Goal: Contribute content: Contribute content

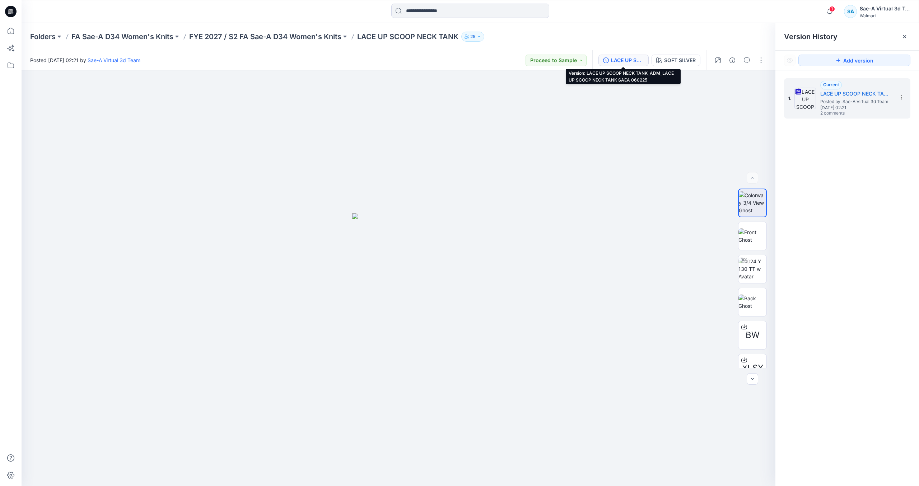
click at [13, 9] on icon at bounding box center [10, 11] width 11 height 11
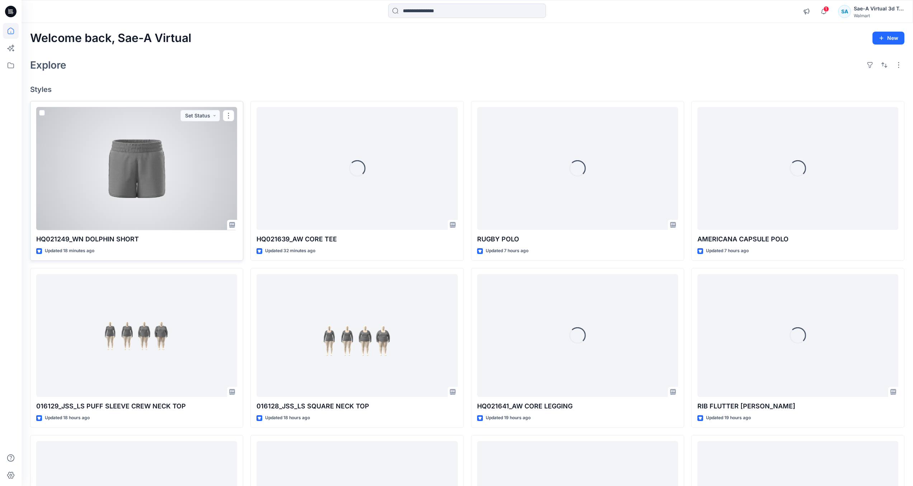
click at [105, 182] on div at bounding box center [136, 168] width 201 height 123
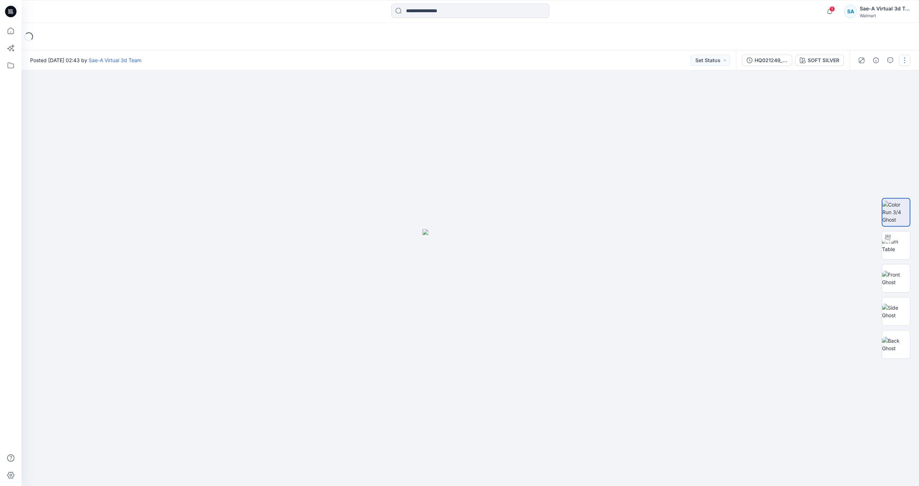
click at [904, 57] on button "button" at bounding box center [904, 60] width 11 height 11
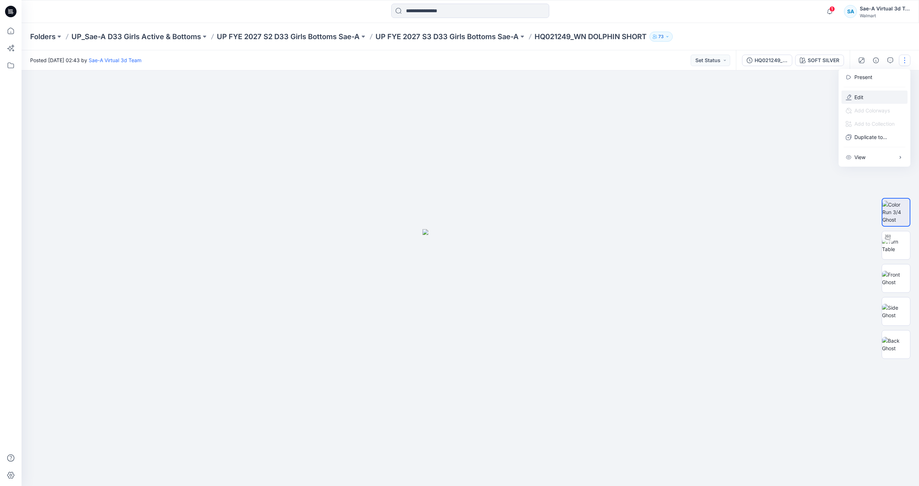
click at [854, 102] on button "Edit" at bounding box center [874, 96] width 66 height 13
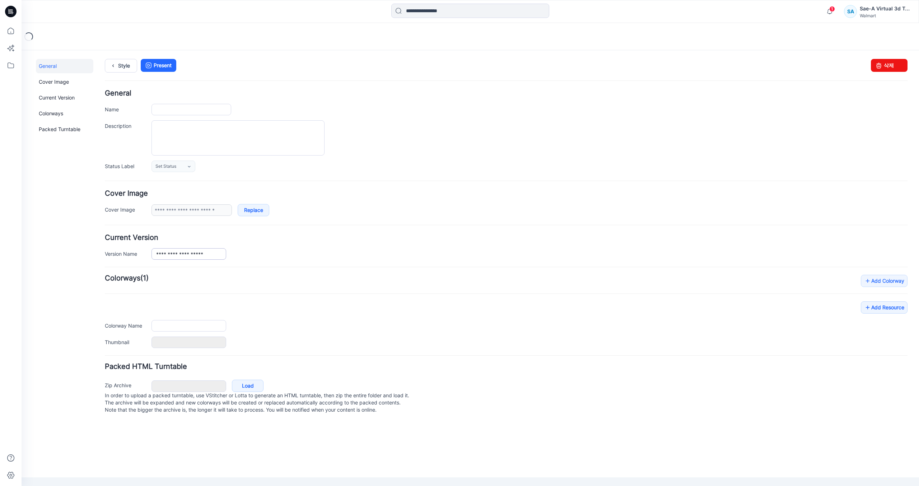
type input "**********"
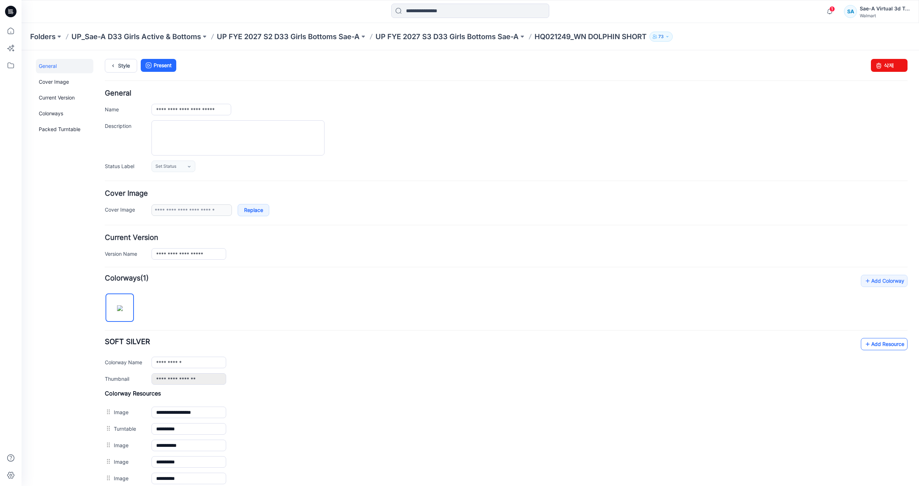
click at [866, 344] on link "Add Resource" at bounding box center [884, 344] width 47 height 12
click at [123, 63] on link "Style" at bounding box center [121, 66] width 32 height 14
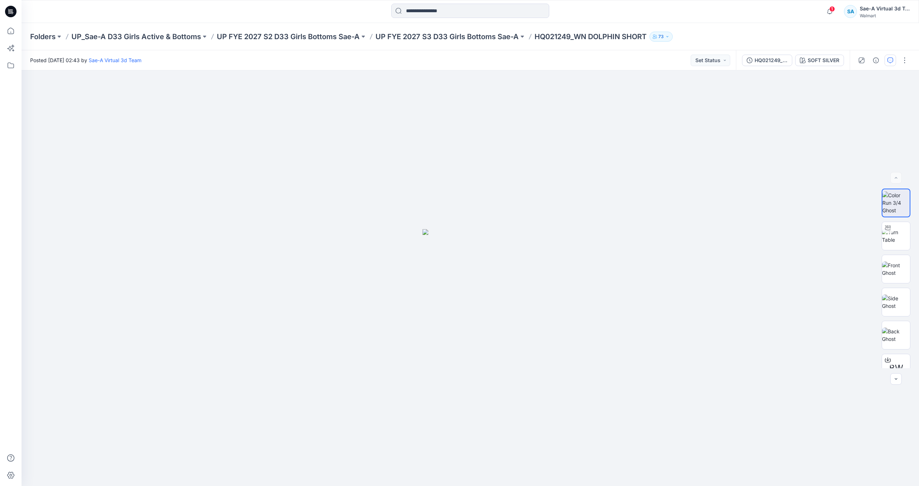
click at [889, 62] on icon "button" at bounding box center [890, 60] width 6 height 6
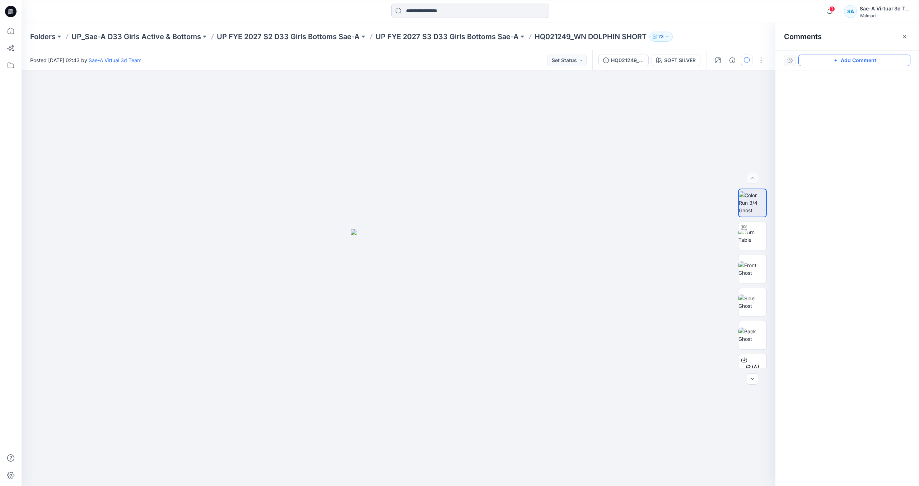
click at [863, 57] on button "Add Comment" at bounding box center [854, 60] width 112 height 11
click at [598, 123] on div "1" at bounding box center [399, 277] width 754 height 415
type textarea "**********"
click at [690, 171] on button "Post" at bounding box center [690, 169] width 20 height 11
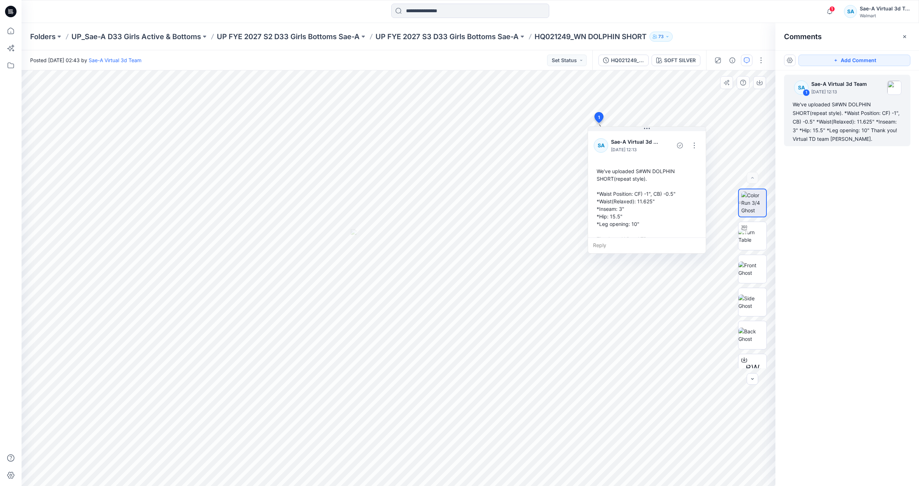
click at [736, 10] on div "1 Notifications Your style HQ021249_WN DOLPHIN SHORT is ready 20 minutes ago Yo…" at bounding box center [470, 12] width 897 height 16
click at [8, 11] on icon at bounding box center [10, 11] width 11 height 11
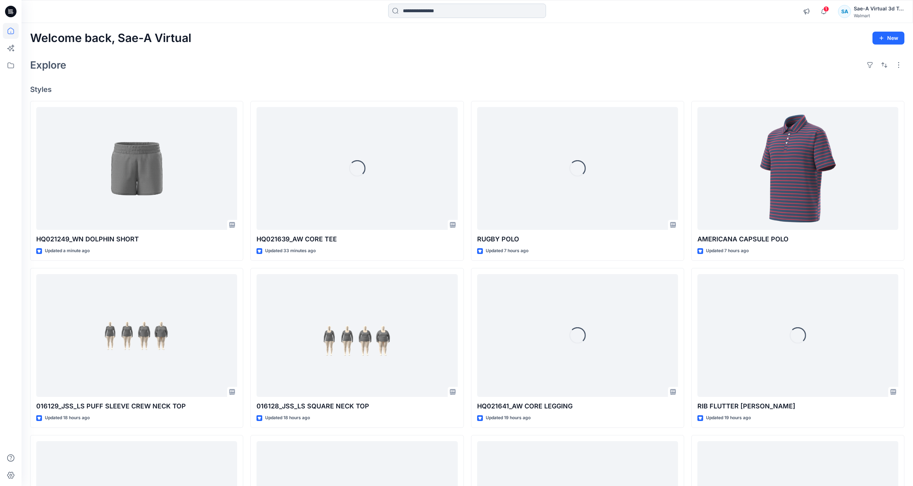
click at [436, 17] on input at bounding box center [467, 11] width 158 height 14
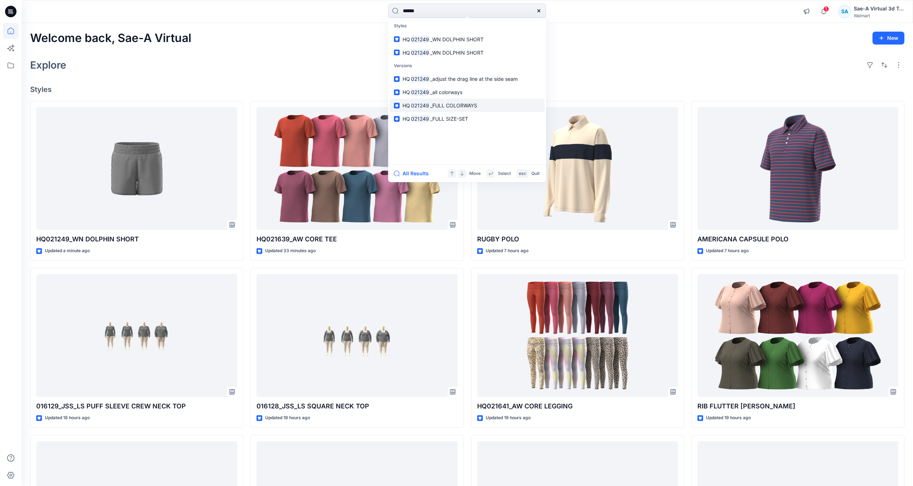
type input "******"
click at [465, 108] on span "_FULL COLORWAYS" at bounding box center [453, 105] width 47 height 6
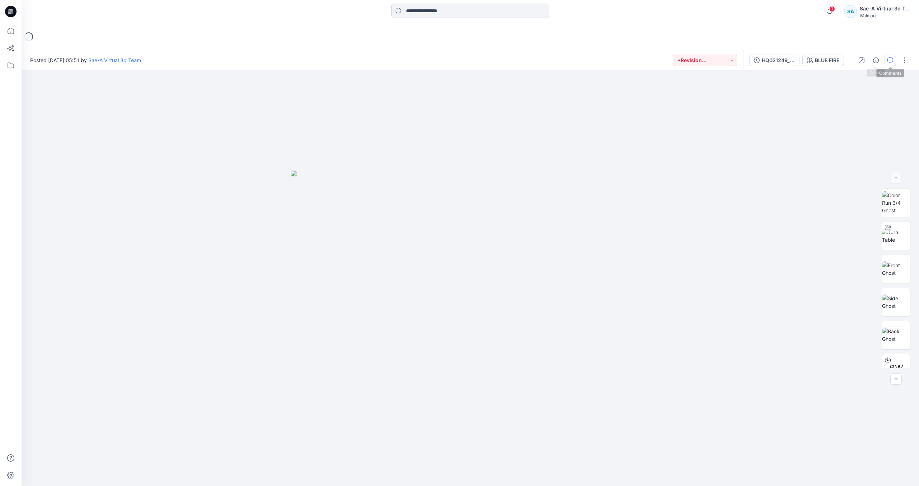
click at [888, 57] on icon "button" at bounding box center [890, 60] width 6 height 6
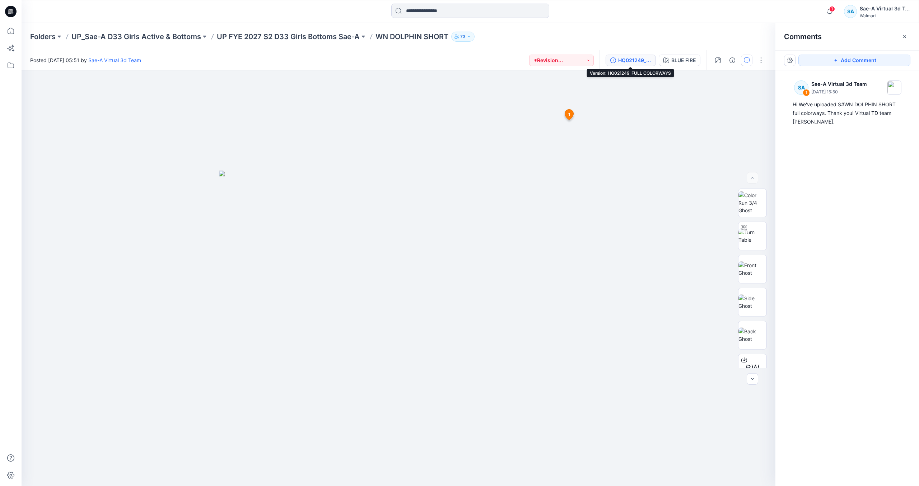
click at [637, 59] on div "HQ021249_FULL COLORWAYS" at bounding box center [634, 60] width 33 height 8
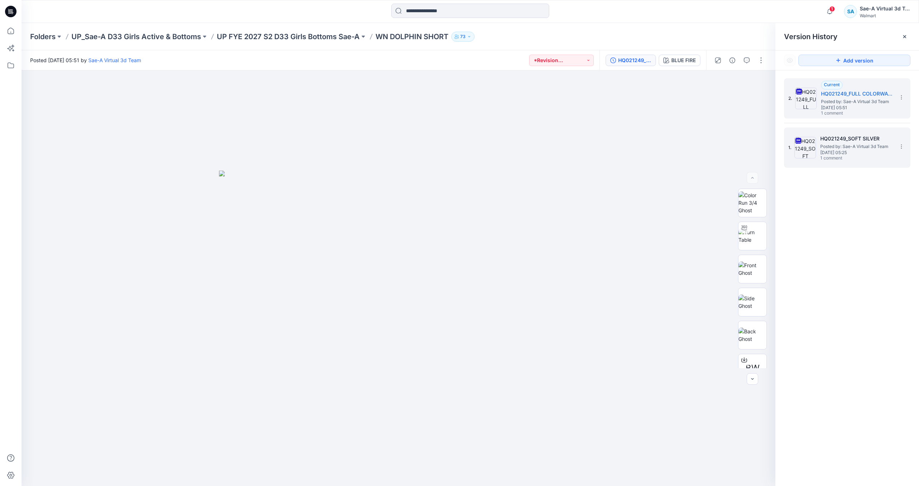
click at [857, 149] on span "Posted by: Sae-A Virtual 3d Team" at bounding box center [856, 146] width 72 height 7
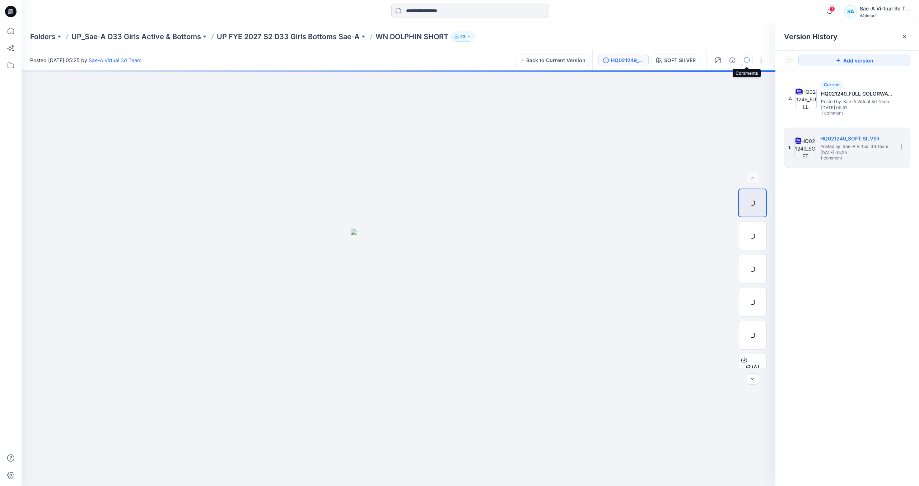
click at [746, 61] on icon "button" at bounding box center [747, 60] width 6 height 6
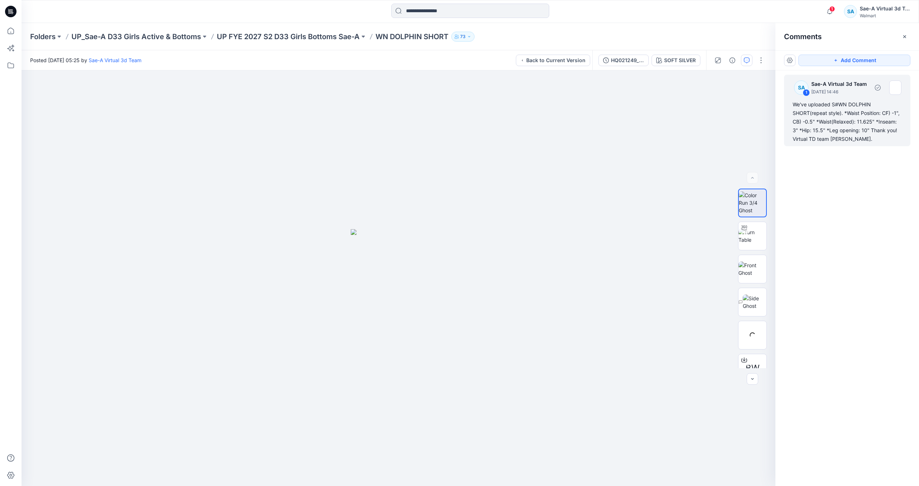
click at [830, 109] on div "We've uploaded S#WN DOLPHIN SHORT(repeat style). *Waist Position: CF) -1", CB) …" at bounding box center [846, 121] width 109 height 43
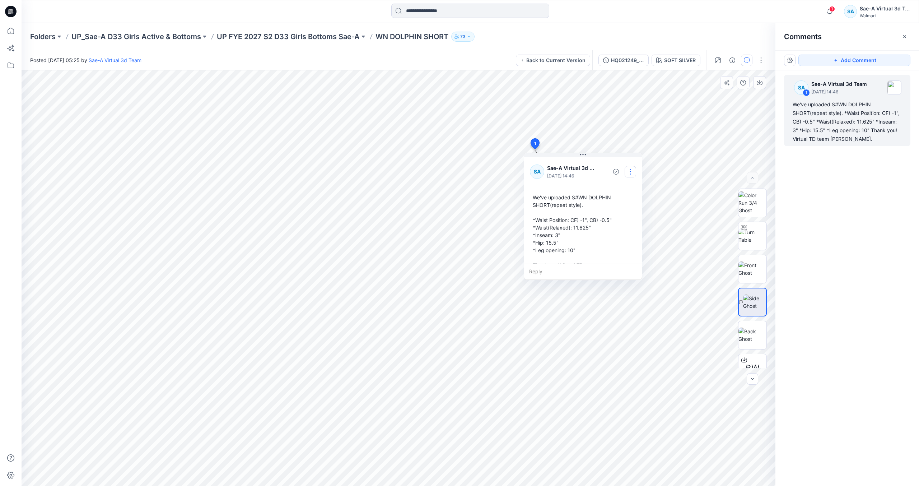
click at [635, 173] on button "button" at bounding box center [629, 171] width 11 height 11
click at [628, 187] on p "Edit comment" at bounding box center [632, 188] width 32 height 8
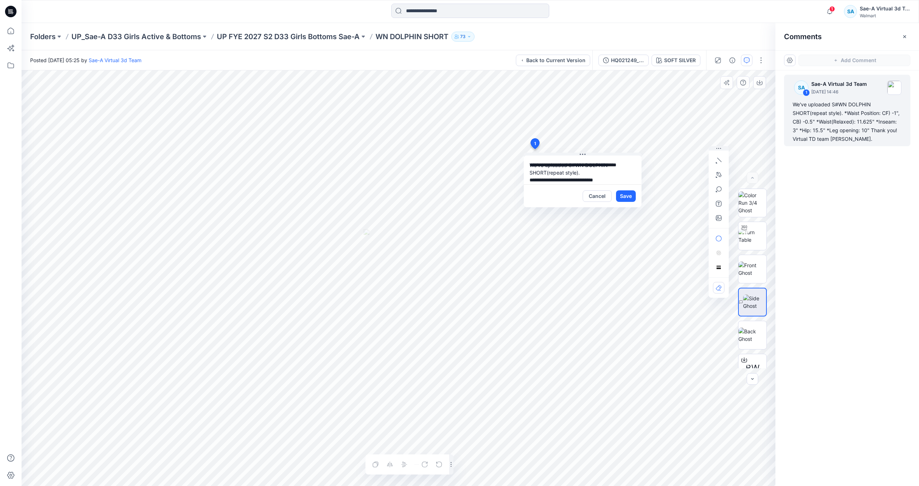
scroll to position [58, 0]
click at [593, 197] on button "Cancel" at bounding box center [596, 195] width 29 height 11
